Goal: Find specific page/section: Find specific page/section

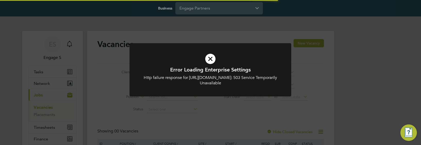
click at [101, 119] on div "Error Loading Enterprise Settings Http failure response for https://engage.app.…" at bounding box center [210, 72] width 421 height 145
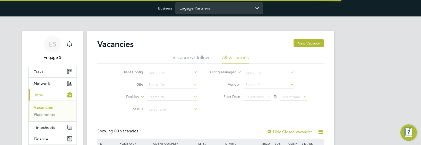
click at [212, 8] on input "Engage Partners" at bounding box center [219, 8] width 88 height 12
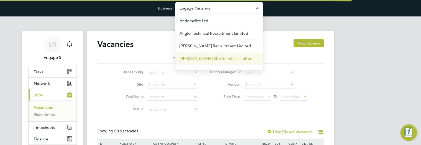
click at [201, 57] on span "[PERSON_NAME] Site Services Limited" at bounding box center [216, 59] width 73 height 6
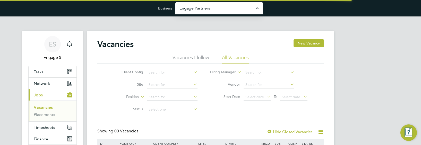
type input "[PERSON_NAME] Site Services Limited"
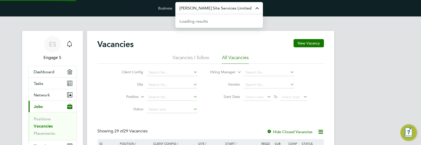
click at [249, 9] on input "[PERSON_NAME] Site Services Limited" at bounding box center [219, 8] width 88 height 12
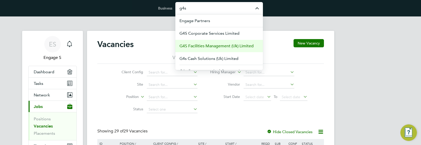
click at [234, 48] on span "G4S Facilities Management (Uk) Limited" at bounding box center [217, 46] width 74 height 6
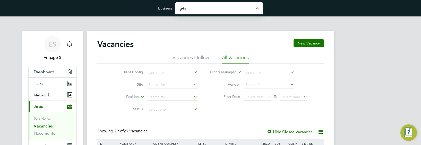
type input "G4S Facilities Management (Uk) Limited"
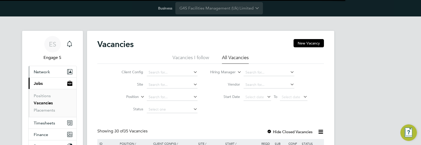
click at [51, 71] on button "Network" at bounding box center [53, 71] width 48 height 11
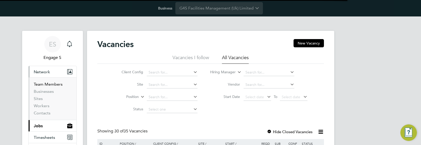
click at [49, 86] on link "Team Members" at bounding box center [48, 84] width 29 height 5
